Goal: Task Accomplishment & Management: Use online tool/utility

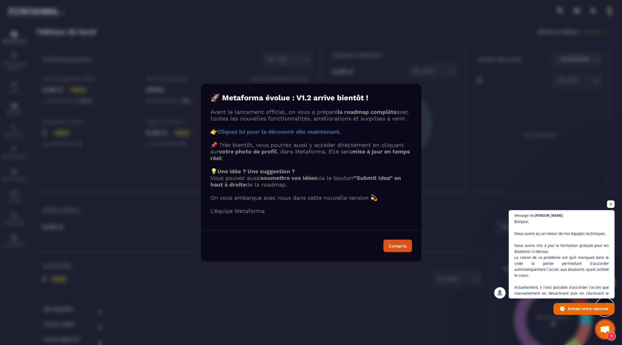
click at [306, 134] on strong "Cliquez ici pour la découvrir dès maintenant." at bounding box center [278, 131] width 123 height 7
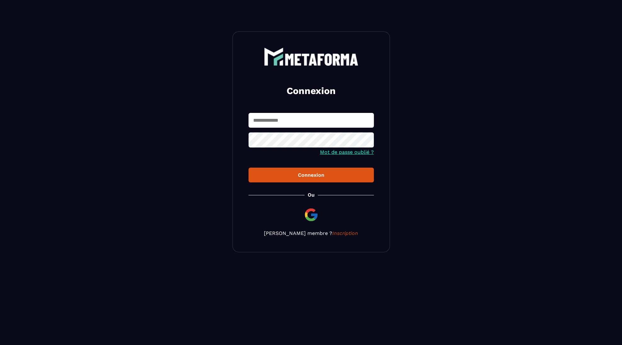
type input "**********"
click at [316, 180] on button "Connexion" at bounding box center [310, 175] width 125 height 15
